Goal: Navigation & Orientation: Find specific page/section

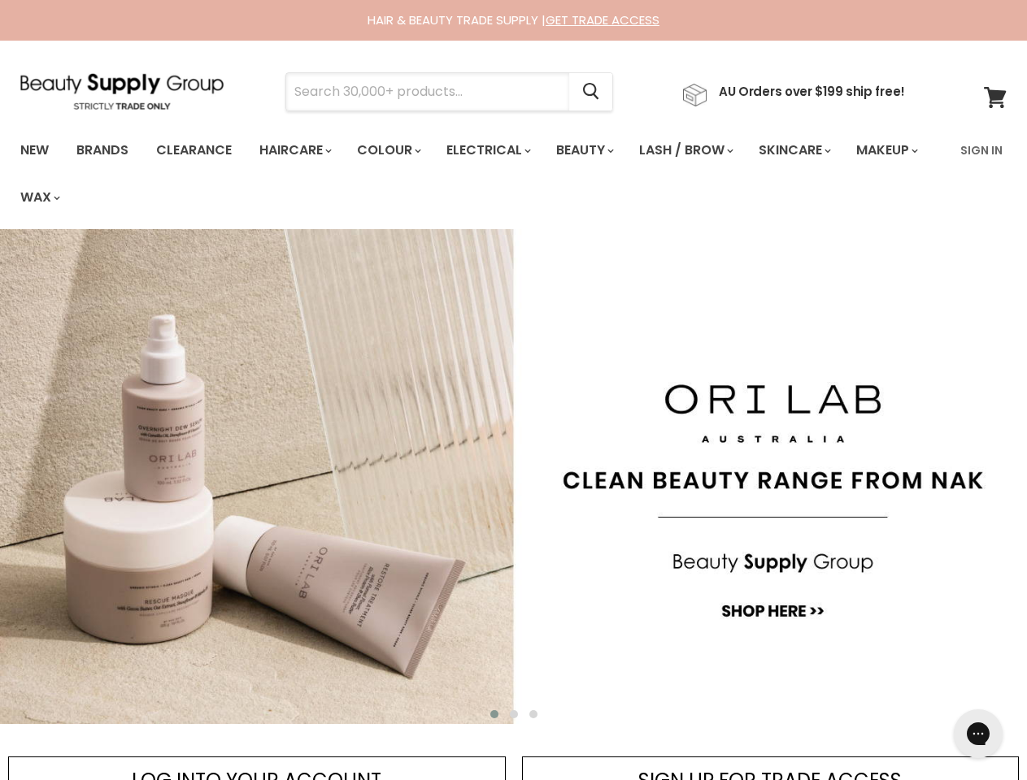
click at [432, 92] on input "Search" at bounding box center [427, 91] width 283 height 37
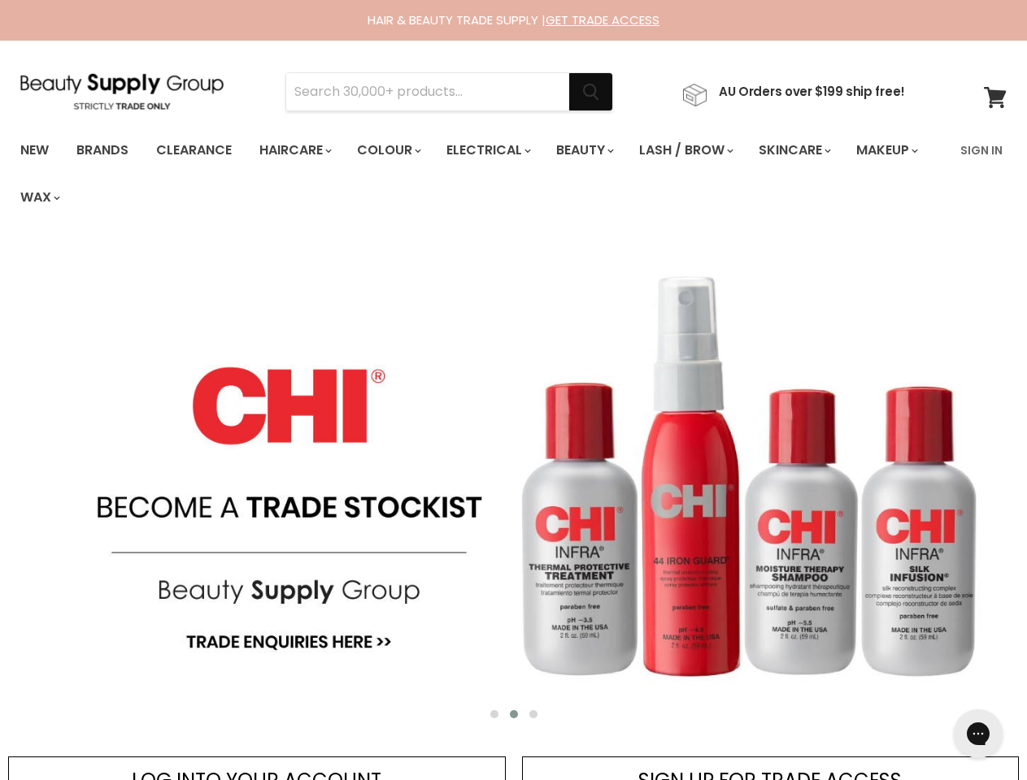
click at [599, 92] on icon "Search" at bounding box center [591, 92] width 16 height 17
click at [300, 150] on link "Haircare" at bounding box center [294, 150] width 94 height 34
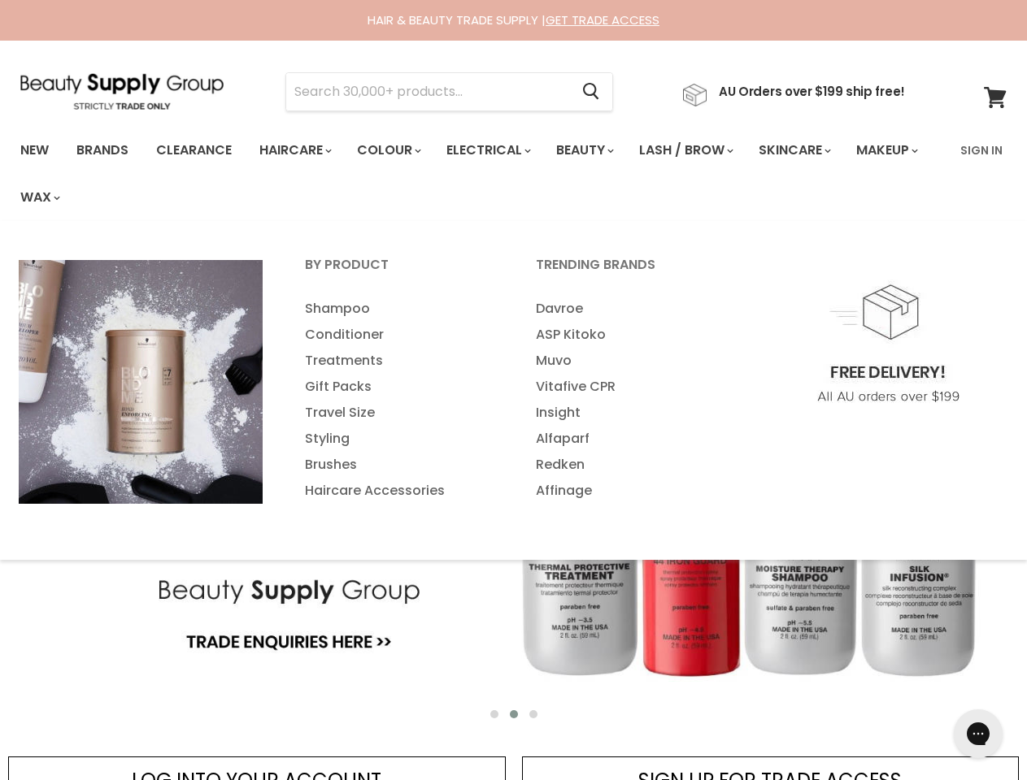
click at [397, 150] on link "Colour" at bounding box center [388, 150] width 86 height 34
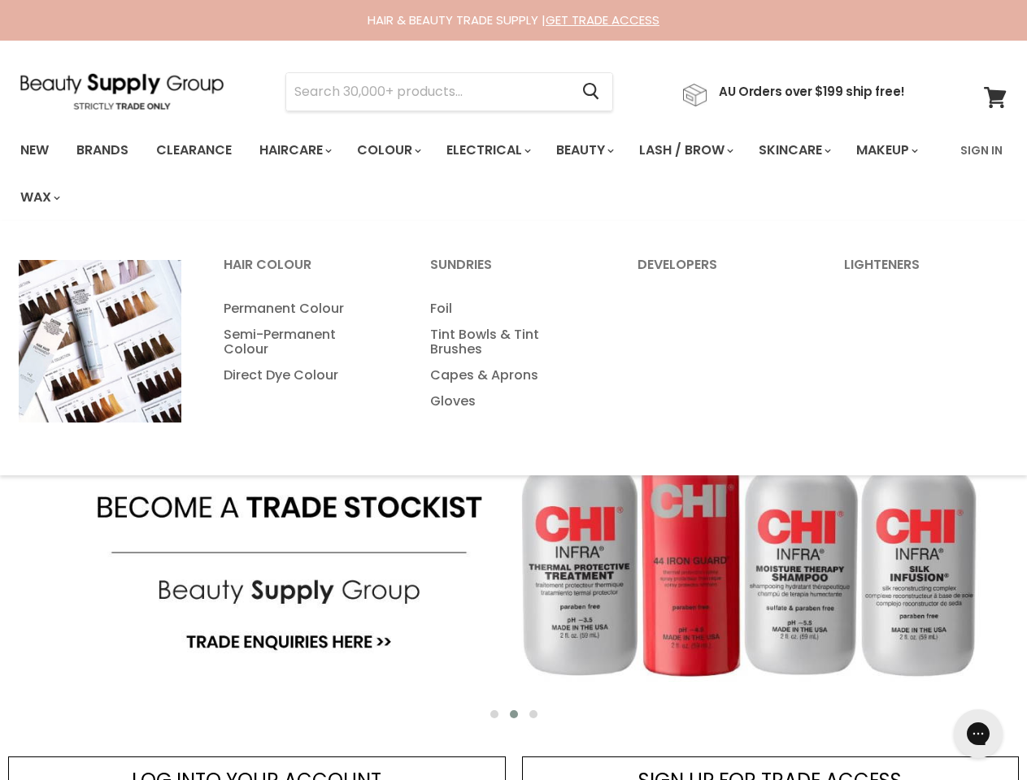
click at [499, 150] on link "Electrical" at bounding box center [487, 150] width 106 height 34
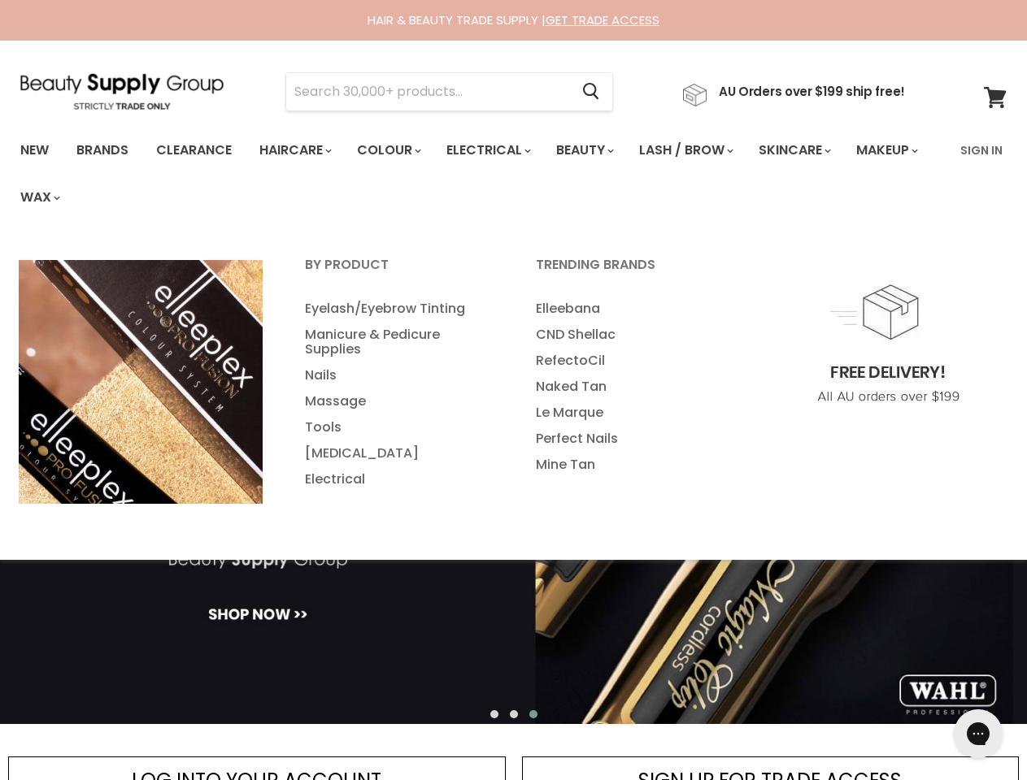
click at [598, 150] on link "Beauty" at bounding box center [584, 150] width 80 height 34
click at [703, 150] on link "Lash / Brow" at bounding box center [685, 150] width 116 height 34
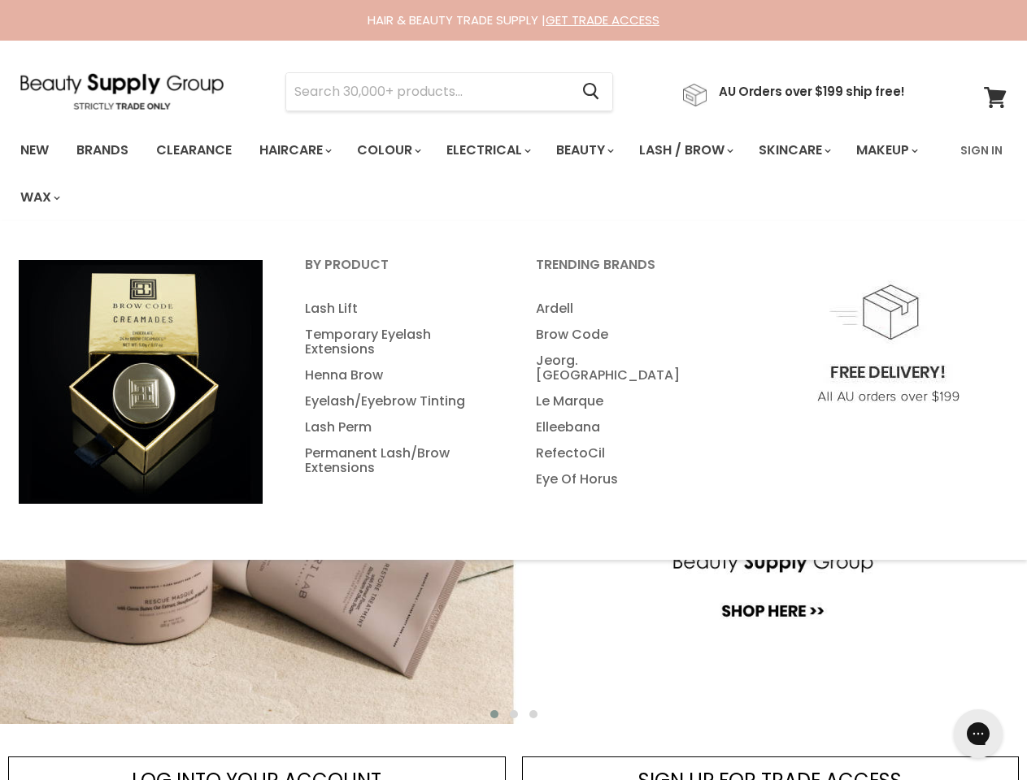
click at [815, 150] on link "Skincare" at bounding box center [793, 150] width 94 height 34
click at [844, 167] on link "Makeup" at bounding box center [886, 150] width 84 height 34
click at [70, 198] on link "Wax" at bounding box center [39, 197] width 62 height 34
